Goal: Information Seeking & Learning: Learn about a topic

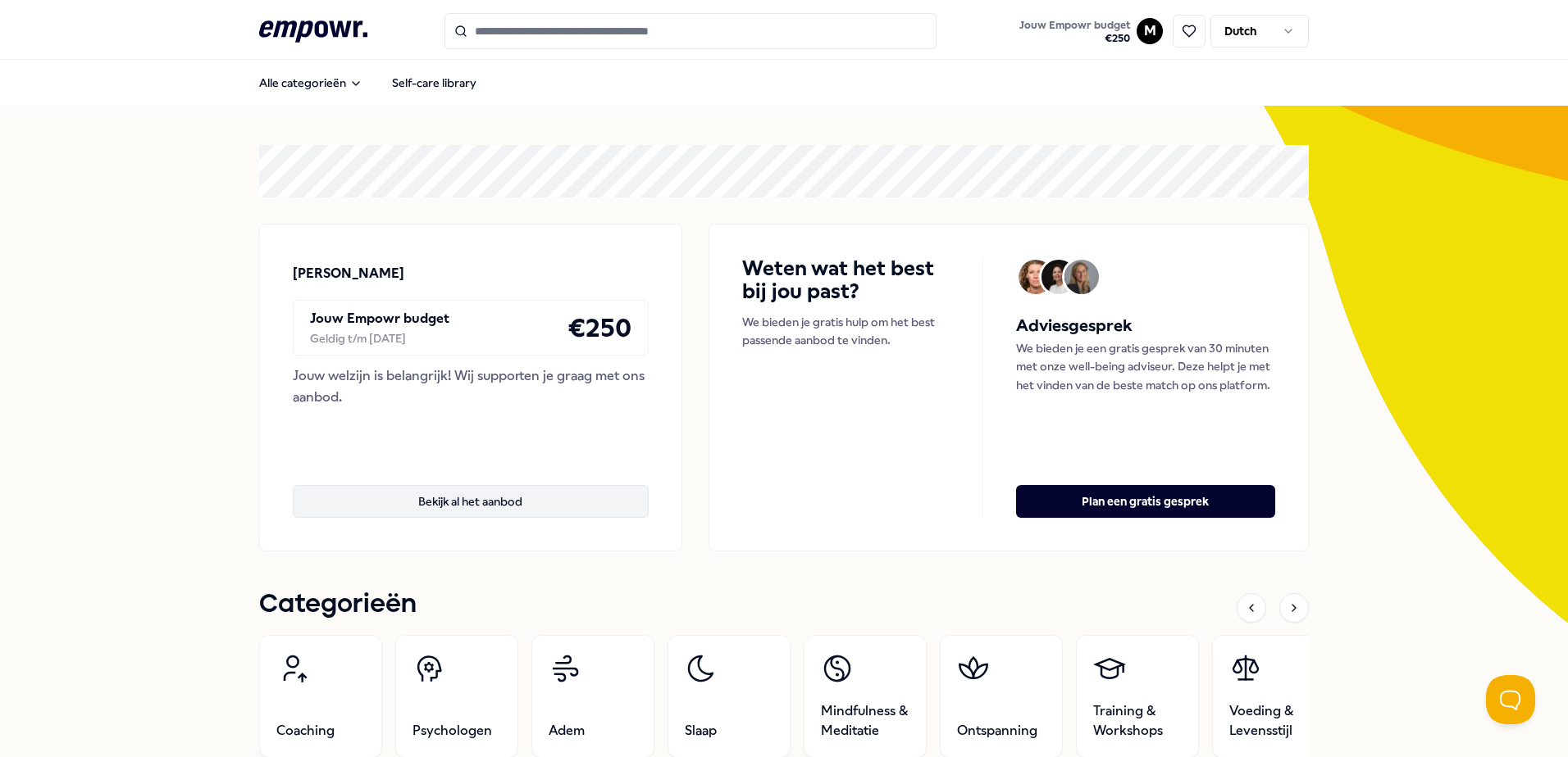
click at [512, 506] on button "Bekijk al het aanbod" at bounding box center [470, 501] width 356 height 33
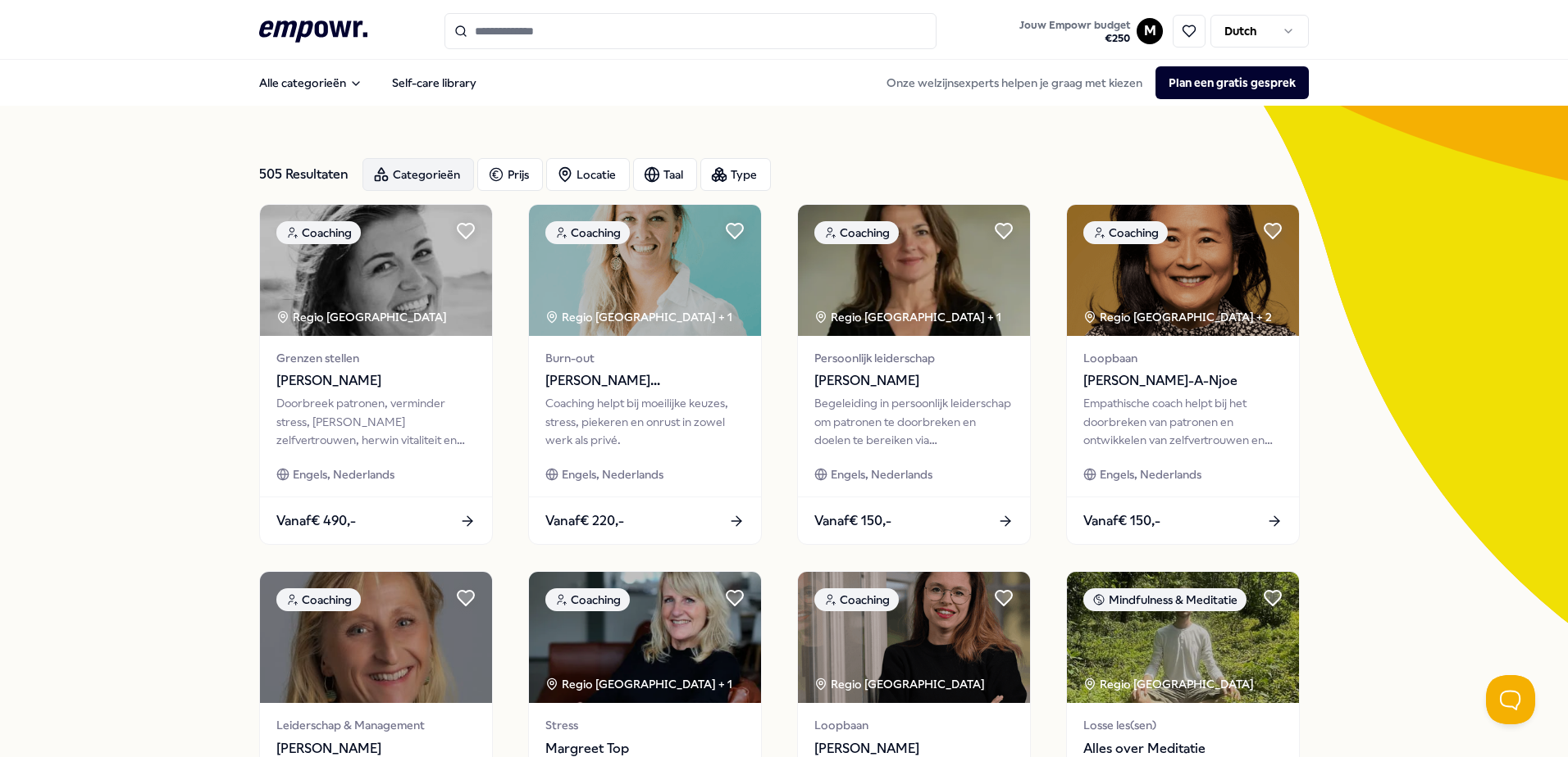
click at [419, 176] on div "Categorieën" at bounding box center [418, 175] width 111 height 33
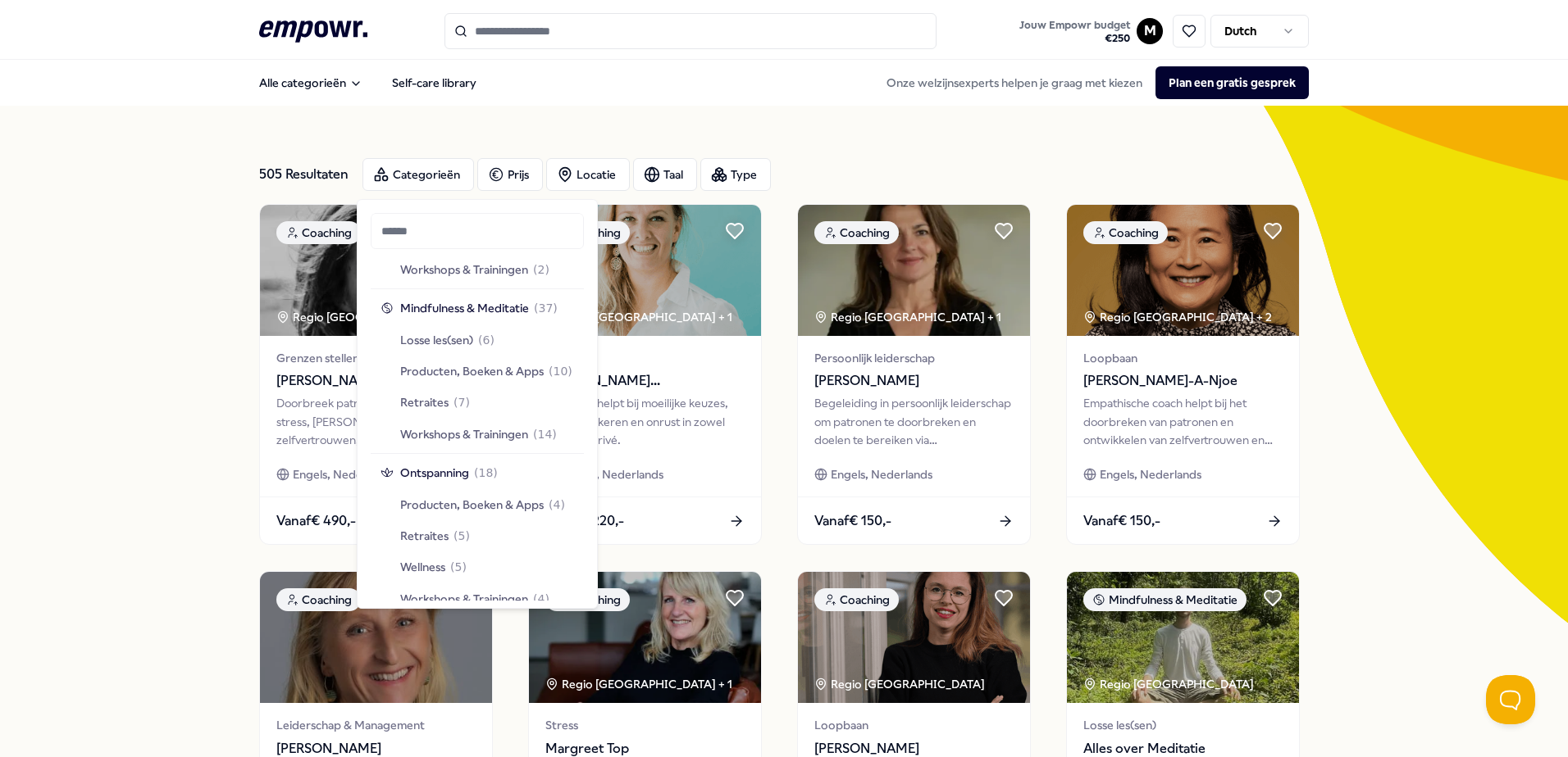
scroll to position [1393, 0]
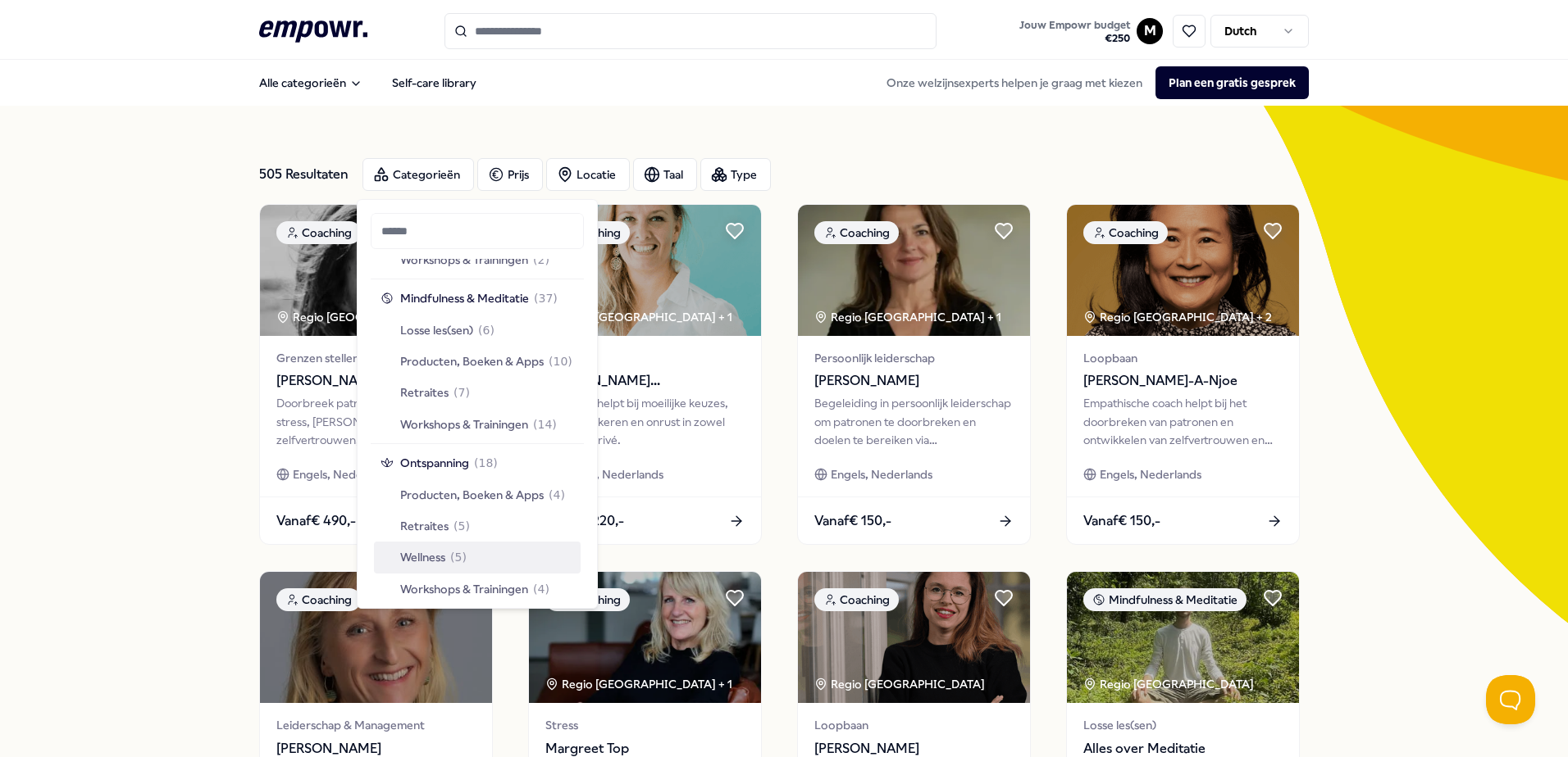
click at [445, 558] on span "Wellness" at bounding box center [423, 557] width 45 height 18
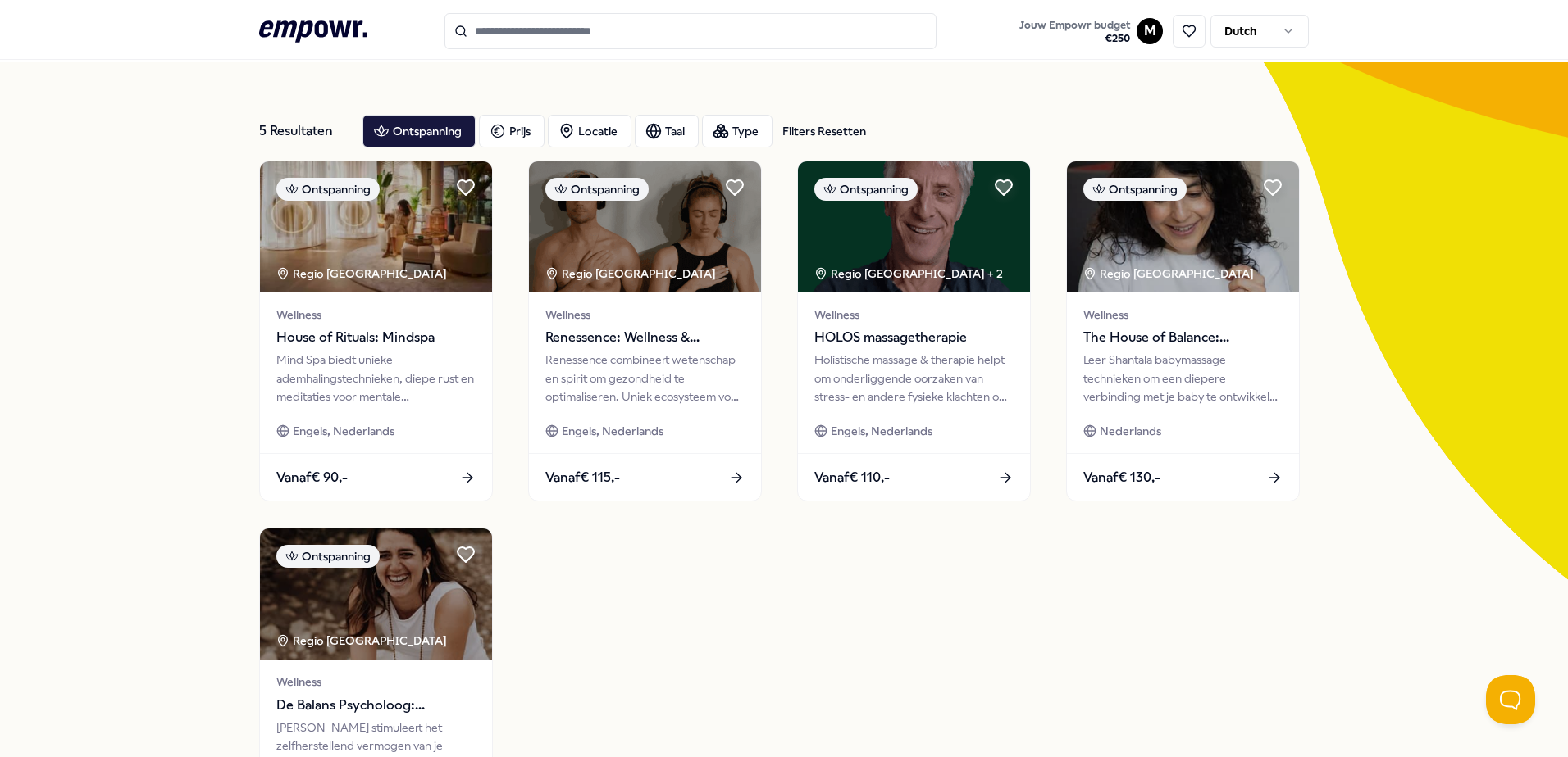
scroll to position [82, 0]
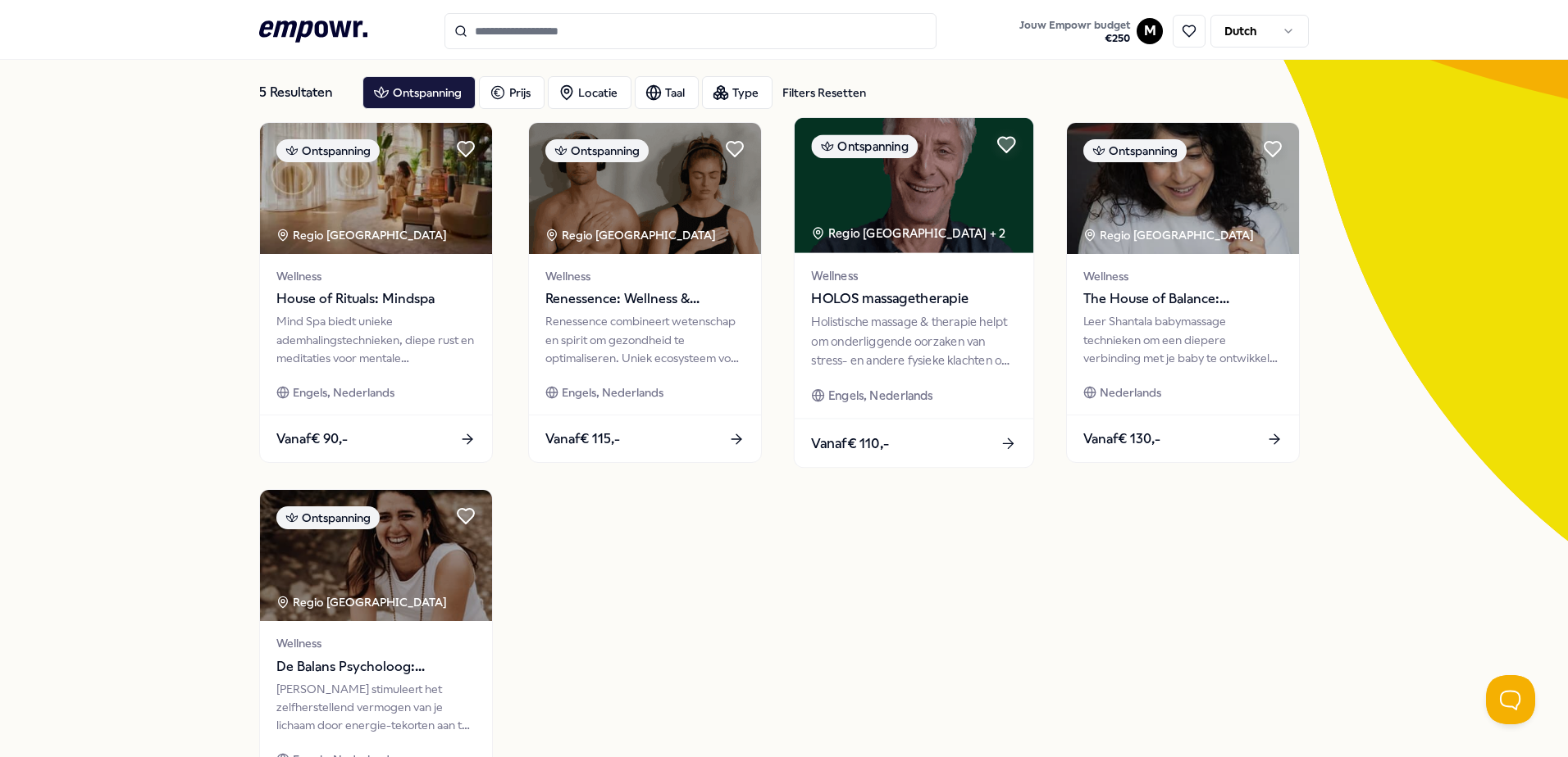
click at [937, 449] on div "Vanaf € 110,-" at bounding box center [914, 443] width 238 height 49
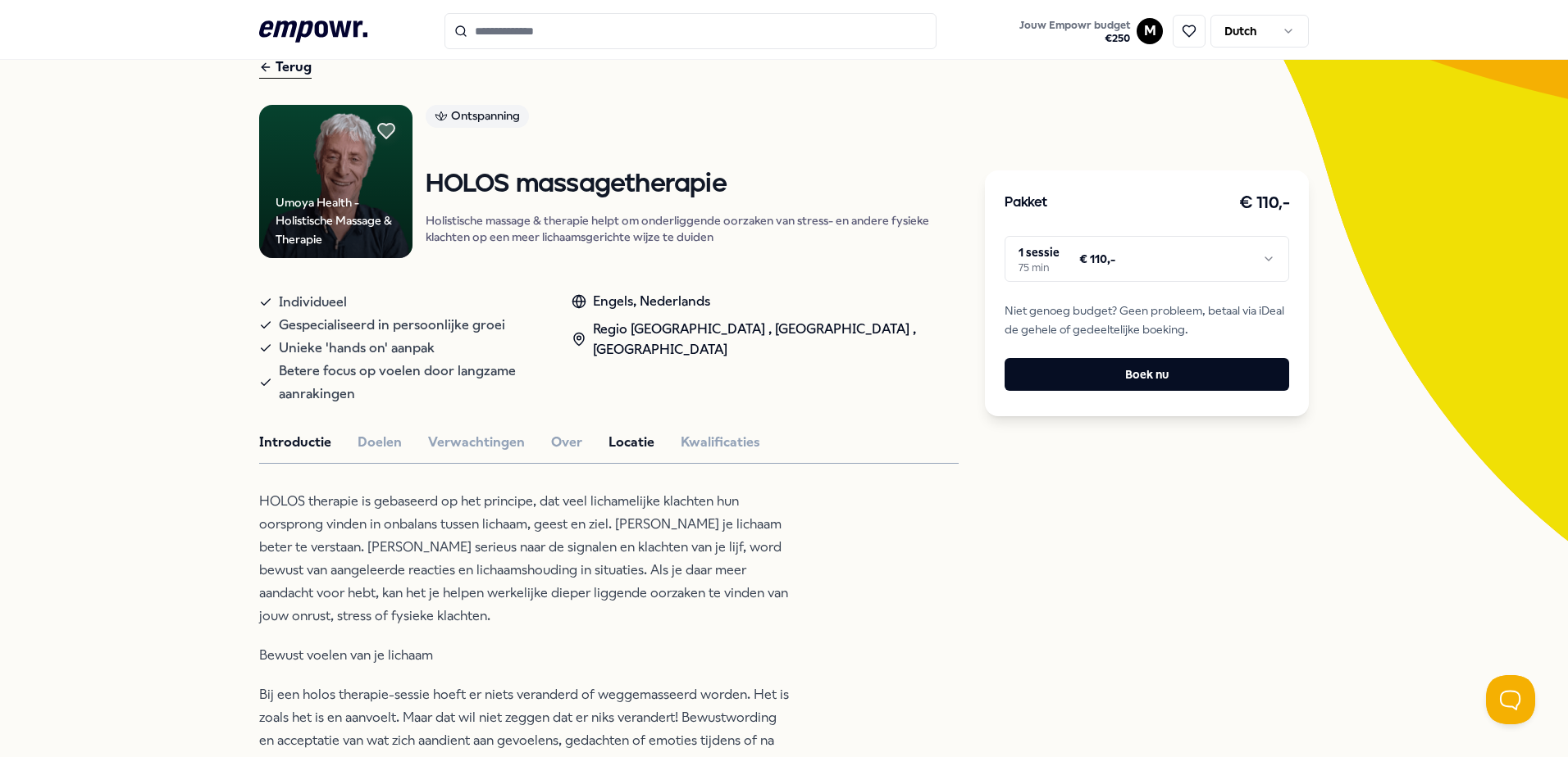
click at [635, 432] on button "Locatie" at bounding box center [631, 442] width 46 height 22
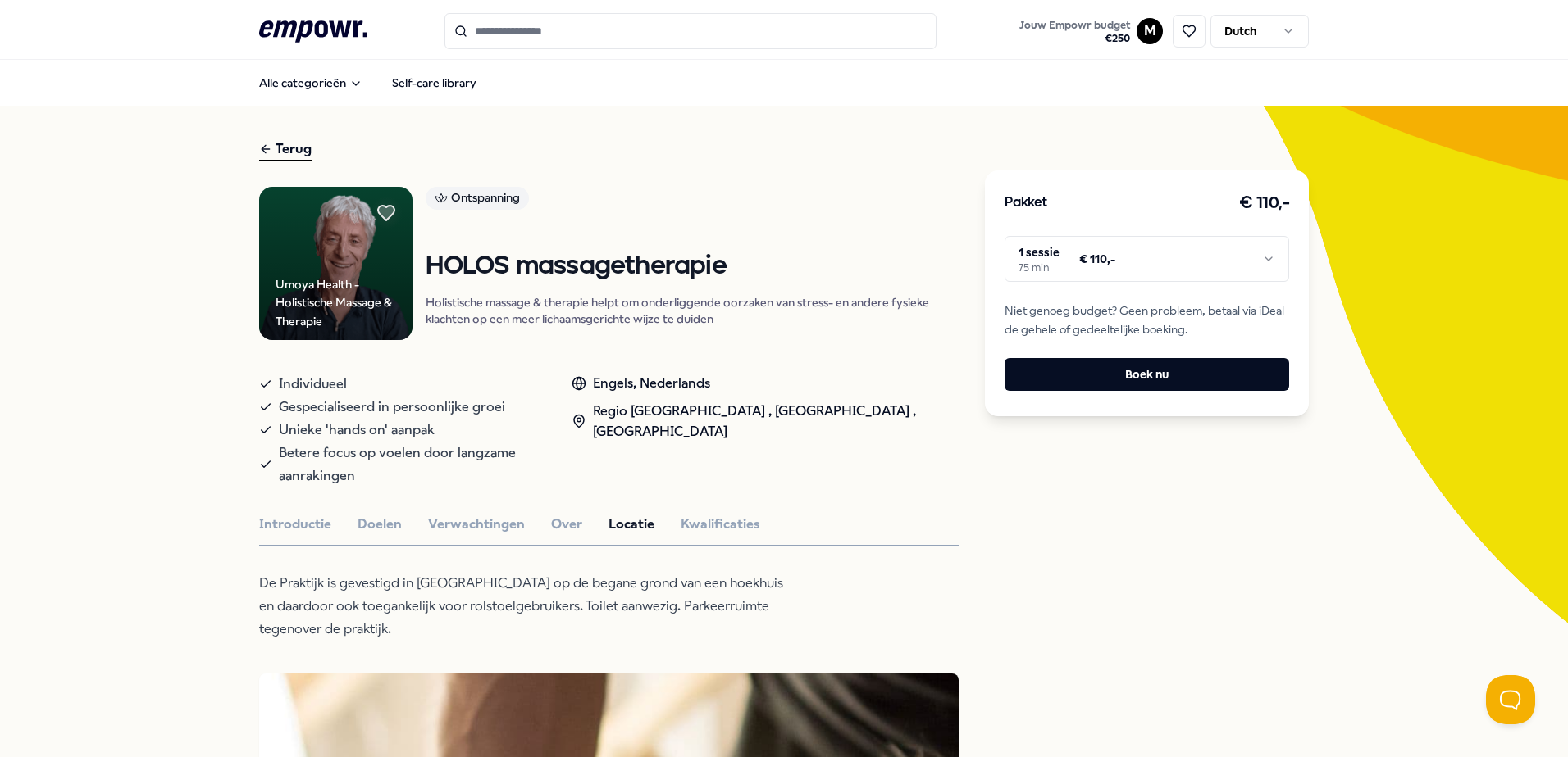
click at [270, 143] on div "Terug" at bounding box center [285, 149] width 52 height 22
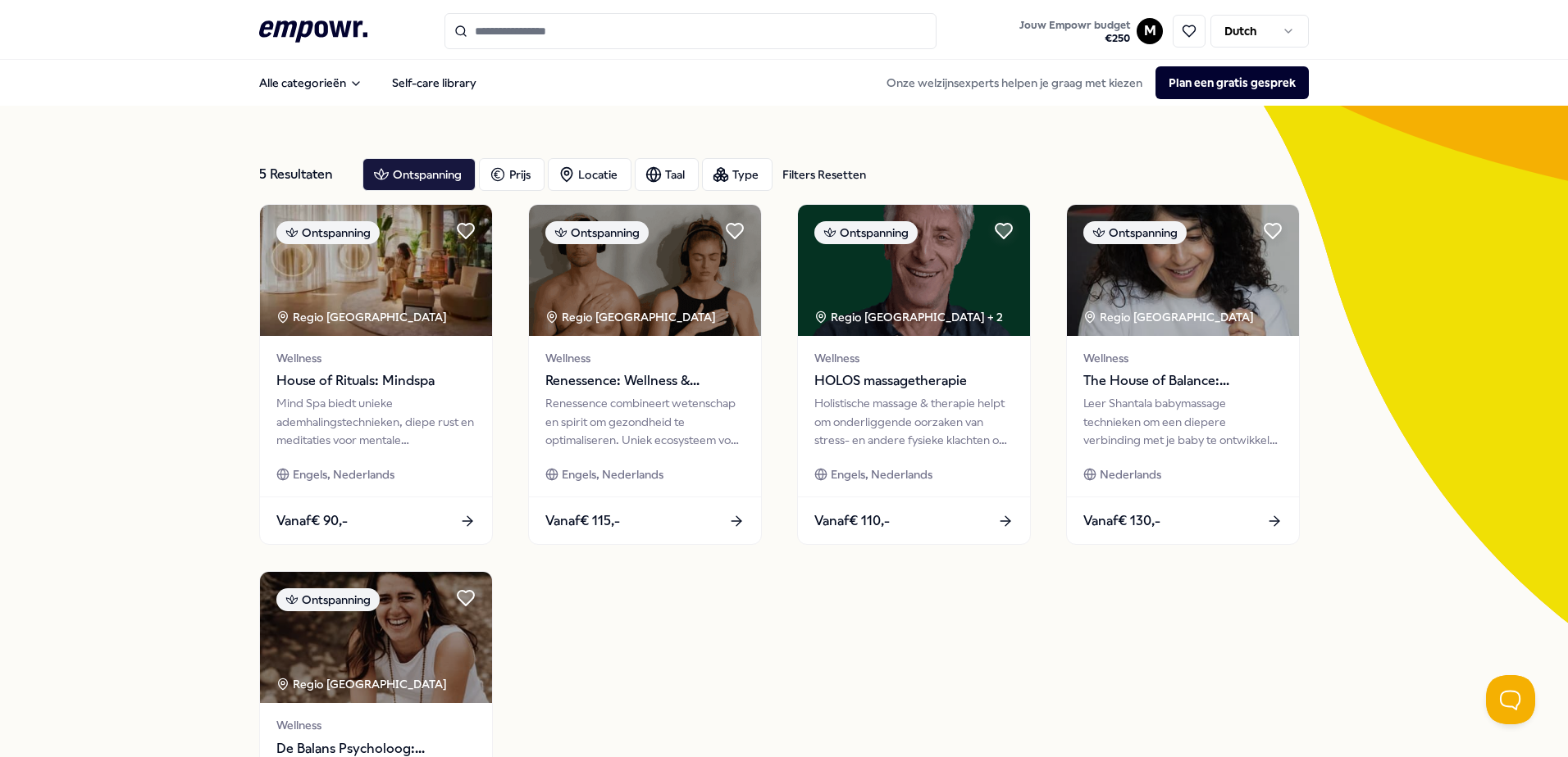
scroll to position [82, 0]
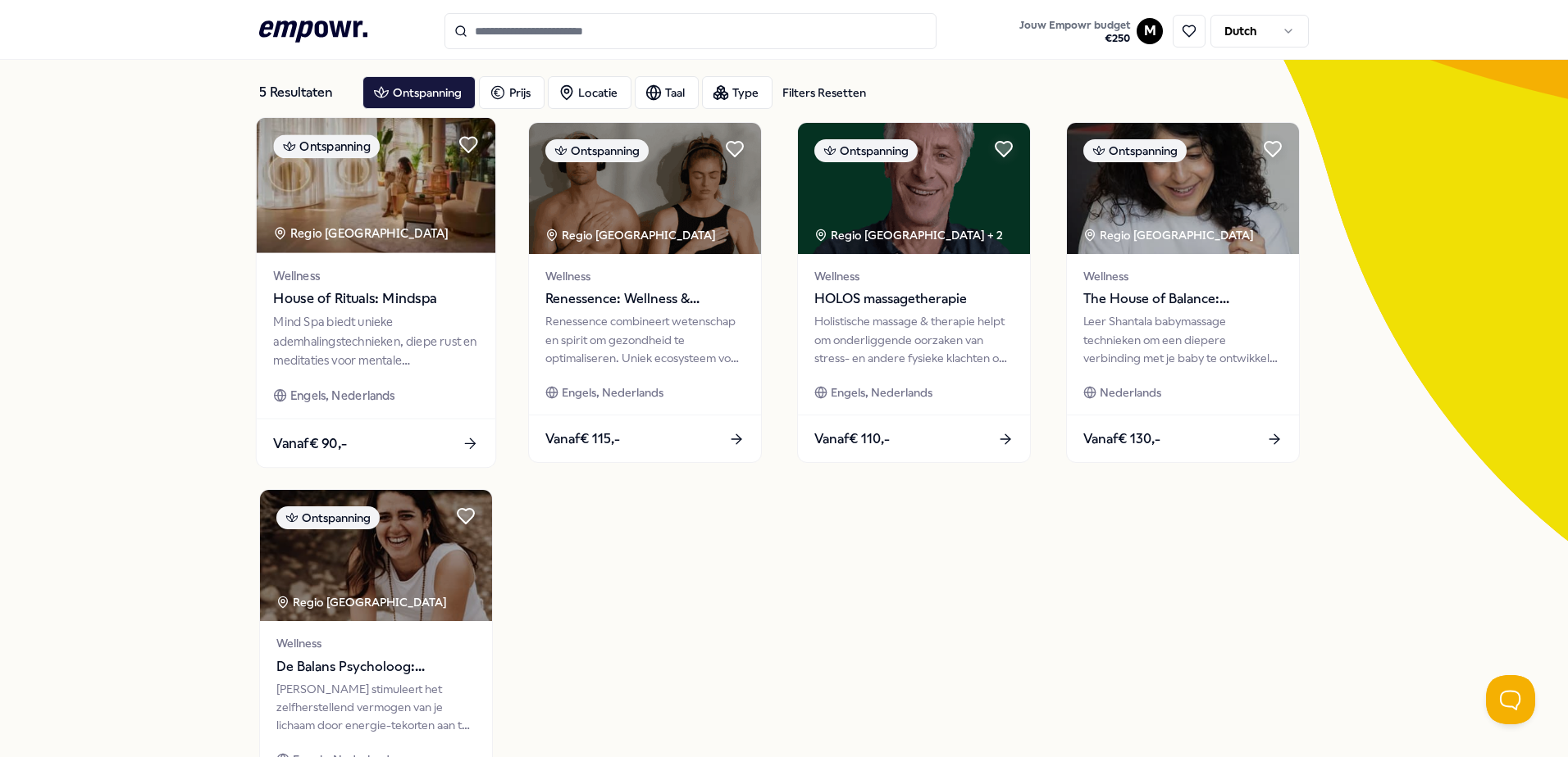
click at [337, 298] on span "House of Rituals: Mindspa" at bounding box center [376, 299] width 205 height 22
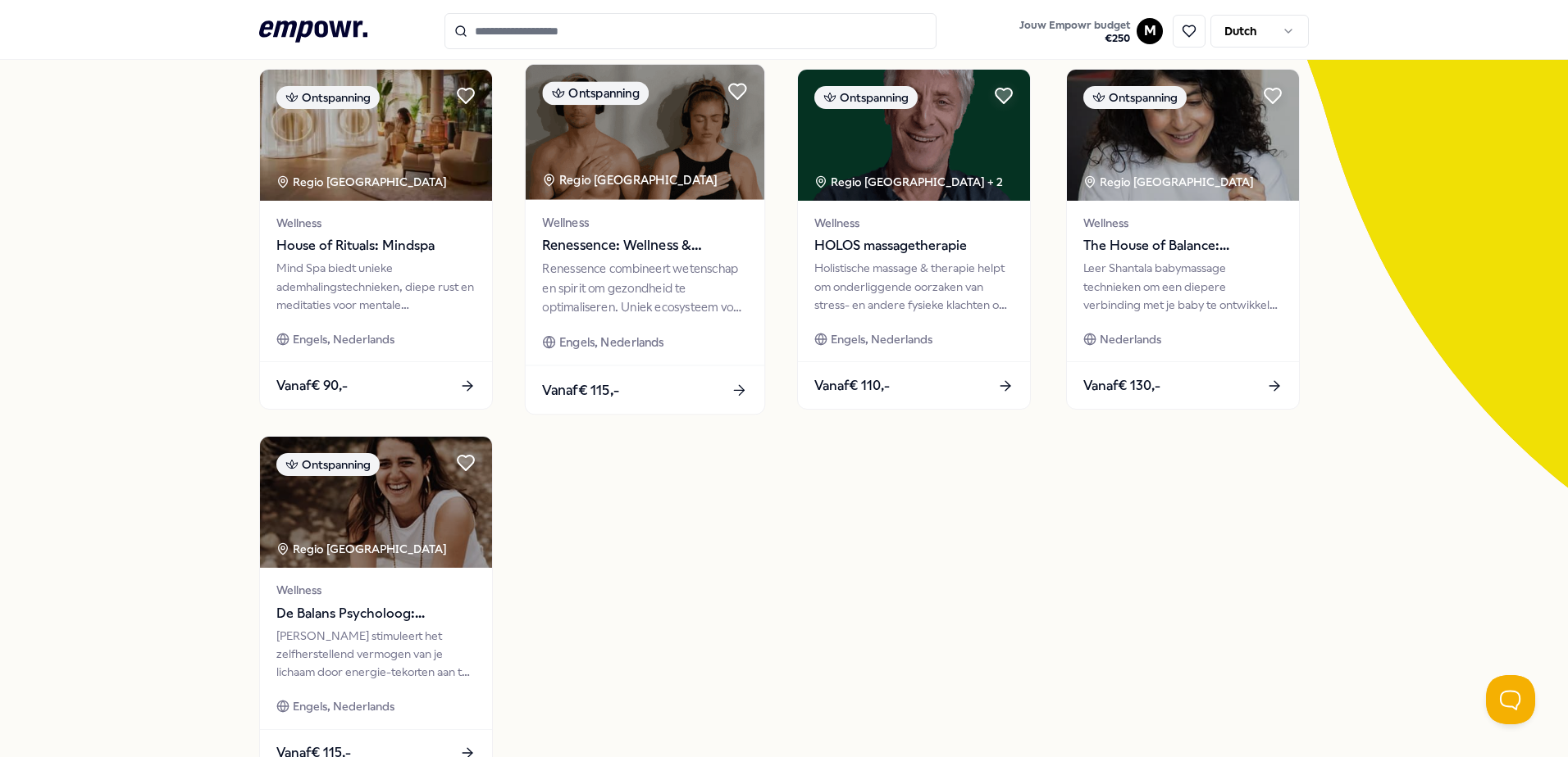
scroll to position [164, 0]
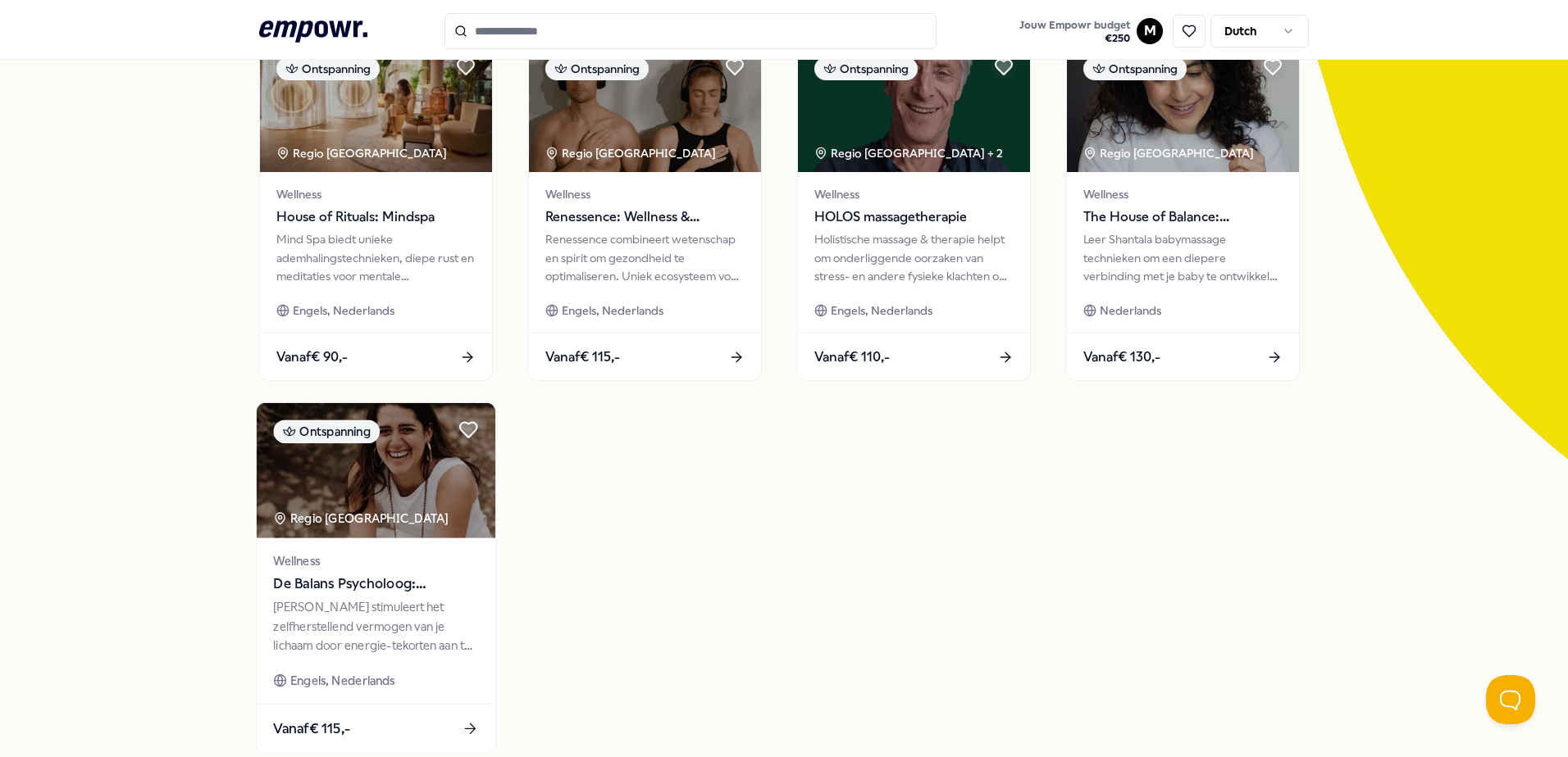
click at [397, 477] on img at bounding box center [376, 471] width 238 height 136
